Goal: Information Seeking & Learning: Learn about a topic

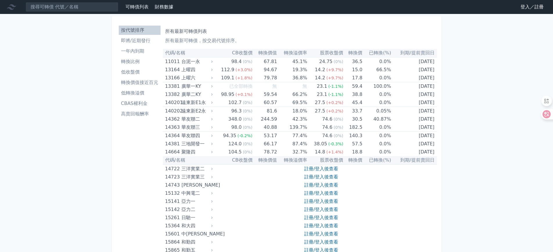
click at [537, 8] on link "登入／註冊" at bounding box center [532, 6] width 33 height 9
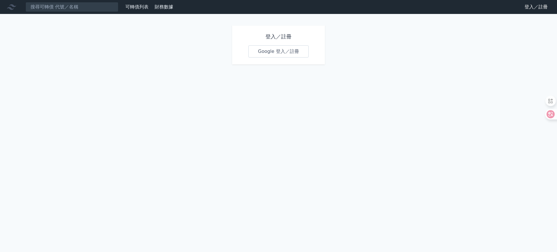
click at [281, 49] on link "Google 登入／註冊" at bounding box center [279, 51] width 60 height 12
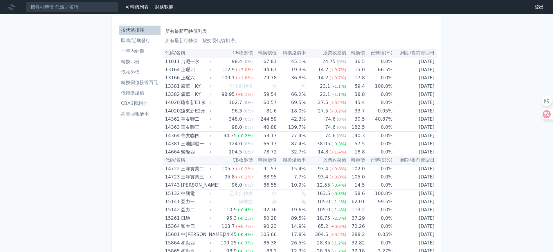
click at [157, 39] on li "即將/近期發行" at bounding box center [140, 40] width 42 height 7
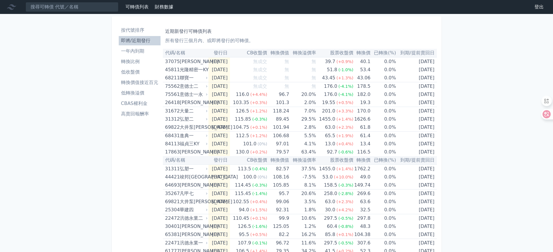
click at [148, 51] on li "一年內到期" at bounding box center [140, 51] width 42 height 7
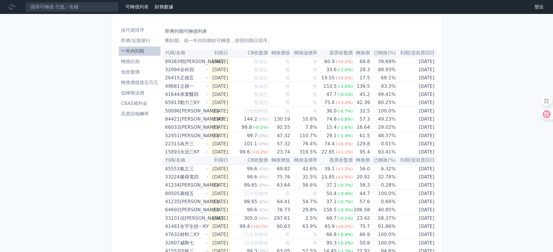
click at [148, 42] on li "即將/近期發行" at bounding box center [140, 40] width 42 height 7
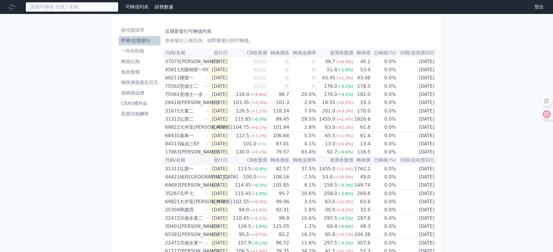
click at [74, 5] on input at bounding box center [72, 7] width 93 height 10
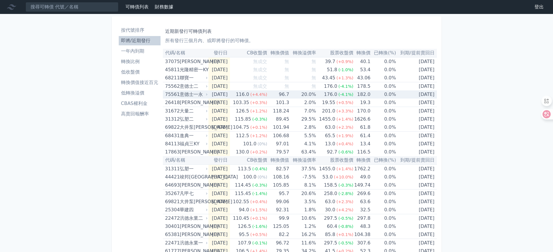
click at [230, 96] on td "2025-08-12" at bounding box center [218, 94] width 21 height 8
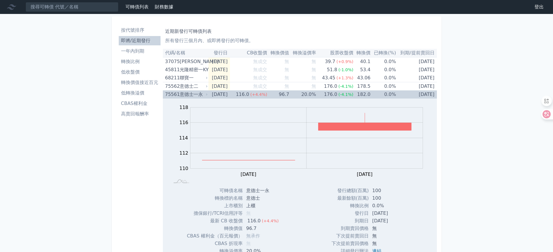
click at [197, 92] on div "意德士一永" at bounding box center [193, 94] width 27 height 8
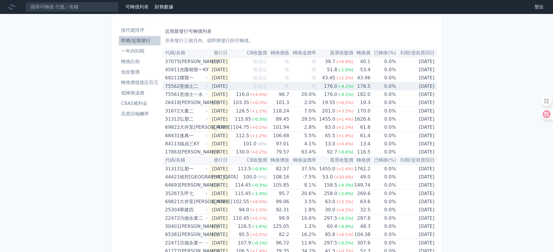
click at [204, 85] on div "意德士二" at bounding box center [193, 86] width 27 height 8
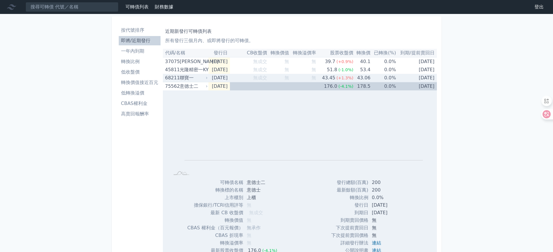
click at [203, 79] on div "聯寶一" at bounding box center [193, 78] width 27 height 8
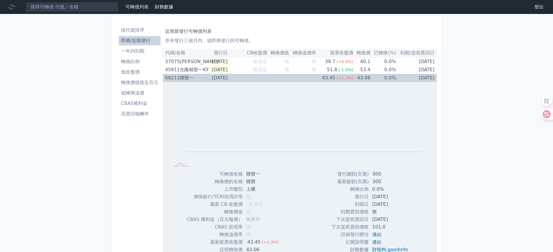
click at [203, 79] on div "聯寶一" at bounding box center [193, 78] width 27 height 8
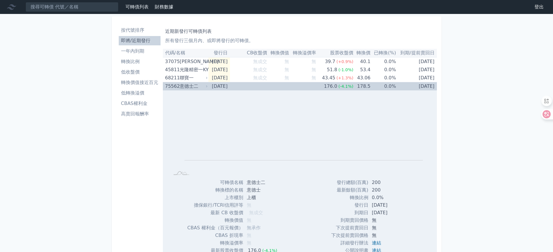
click at [202, 84] on div "意德士二" at bounding box center [193, 86] width 27 height 8
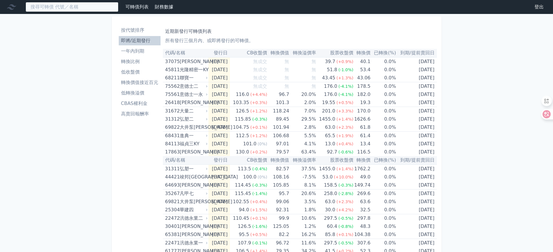
click at [55, 6] on input at bounding box center [72, 7] width 93 height 10
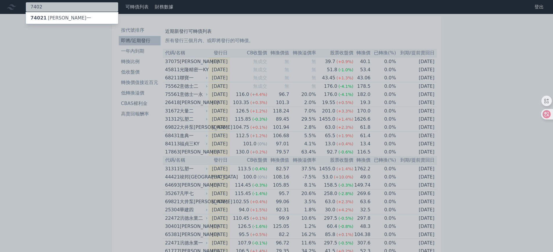
type input "7402"
